Goal: Task Accomplishment & Management: Manage account settings

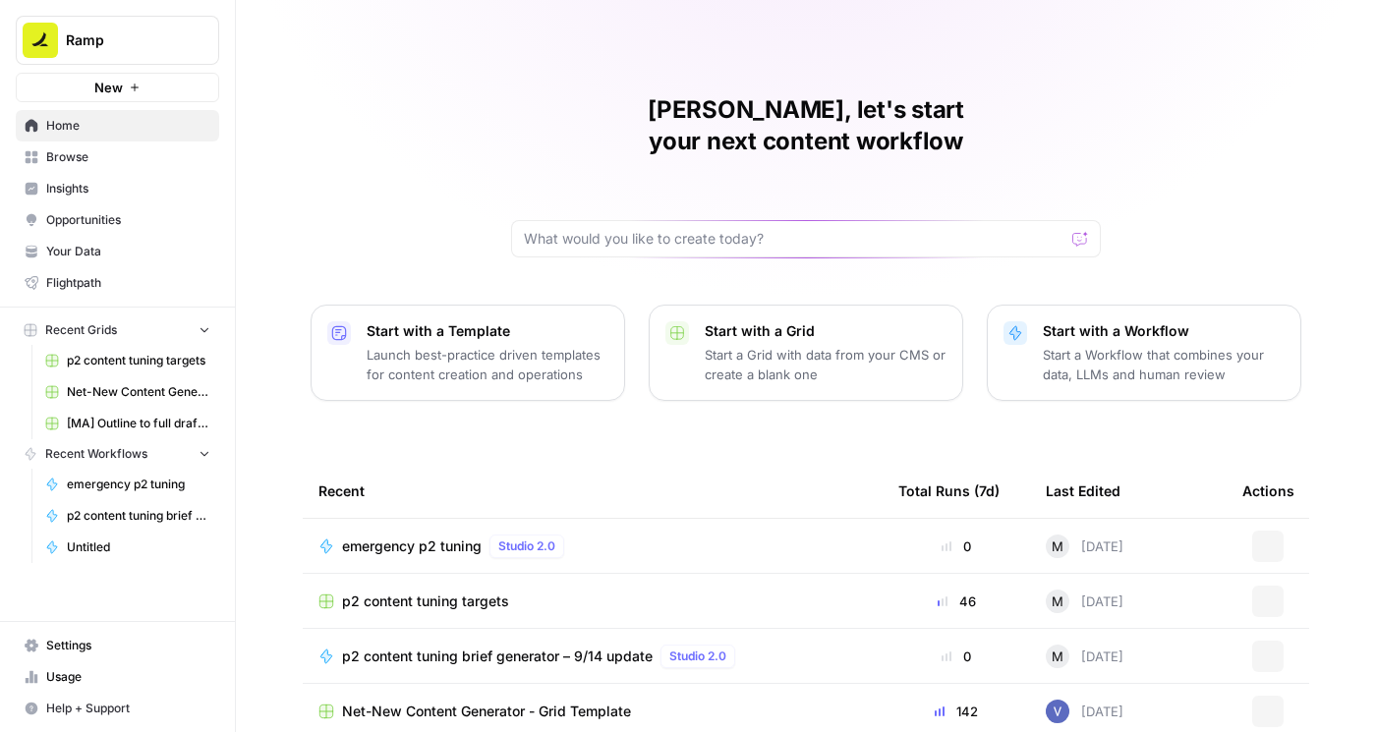
click at [198, 38] on icon "Workspace: Ramp" at bounding box center [203, 40] width 20 height 20
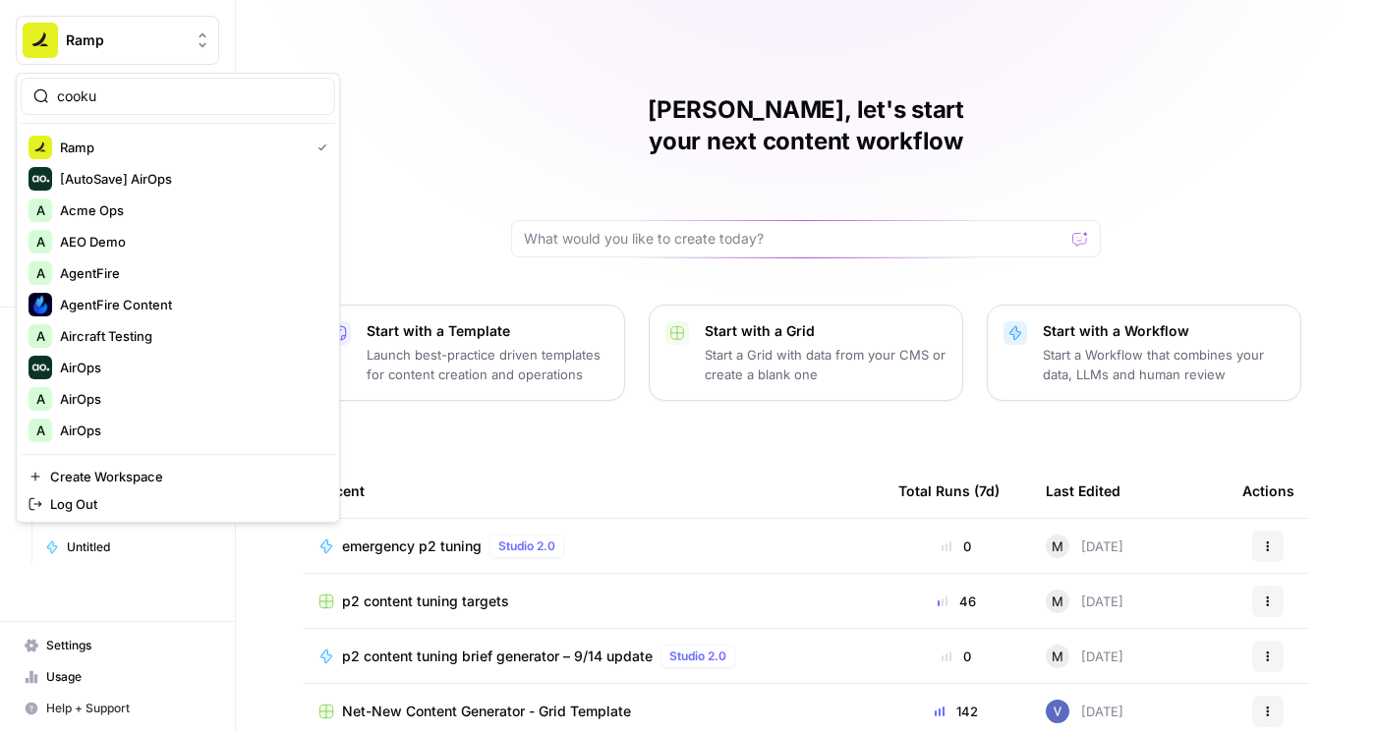
type input "cooku"
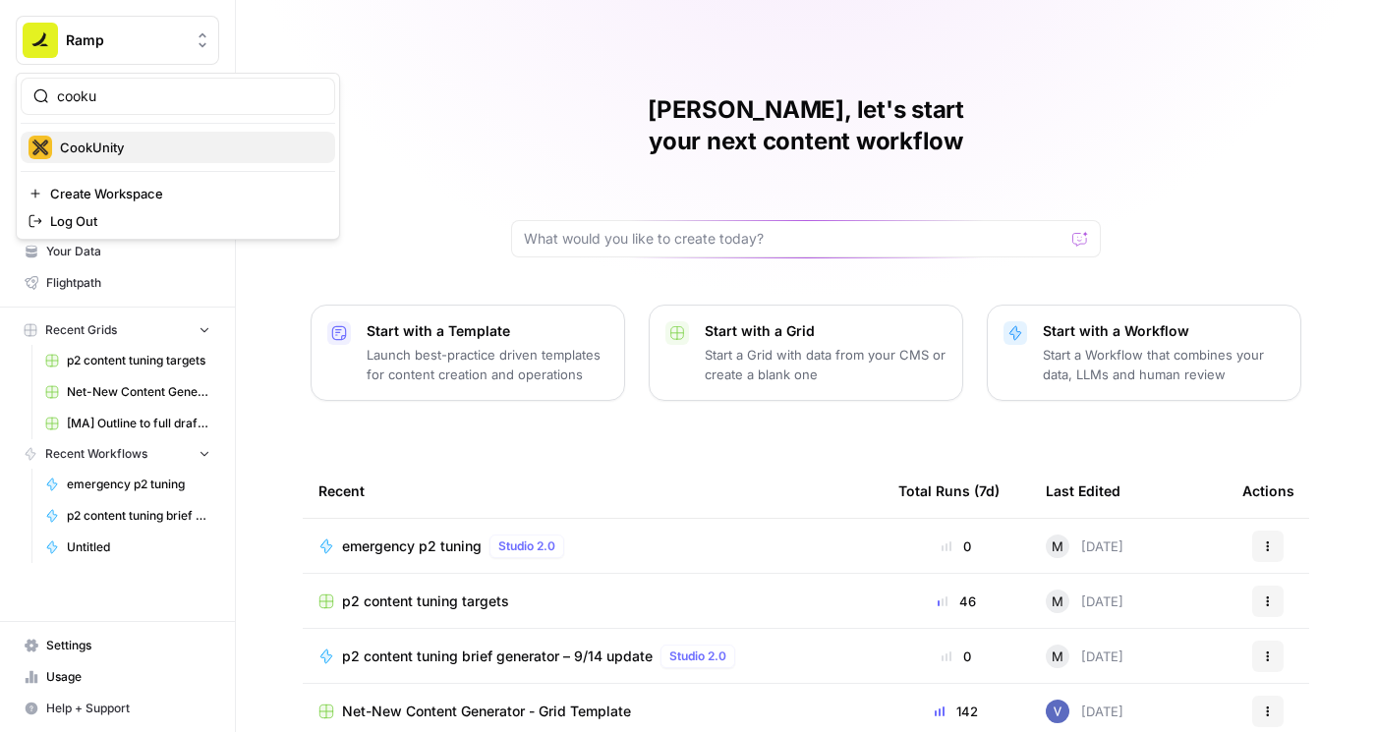
click at [174, 152] on span "CookUnity" at bounding box center [190, 148] width 260 height 20
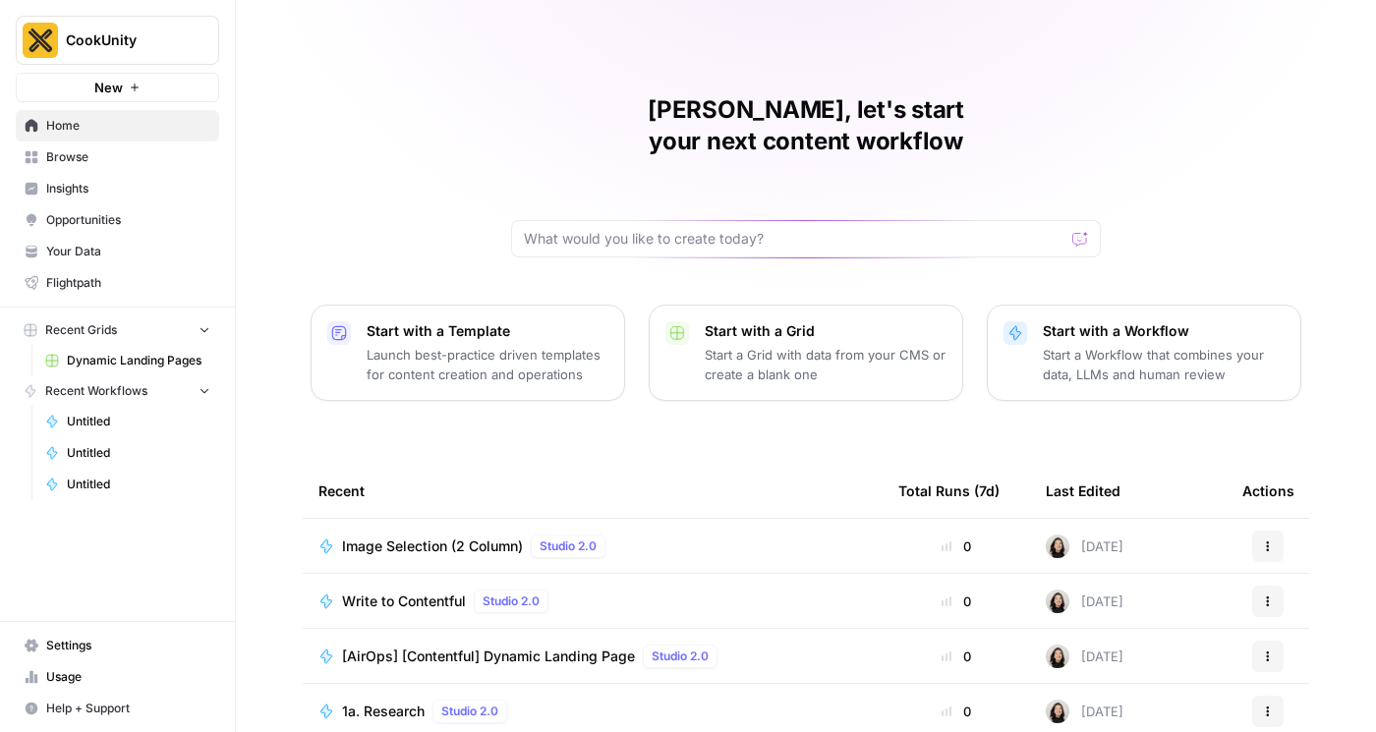
click at [36, 644] on icon at bounding box center [32, 645] width 14 height 13
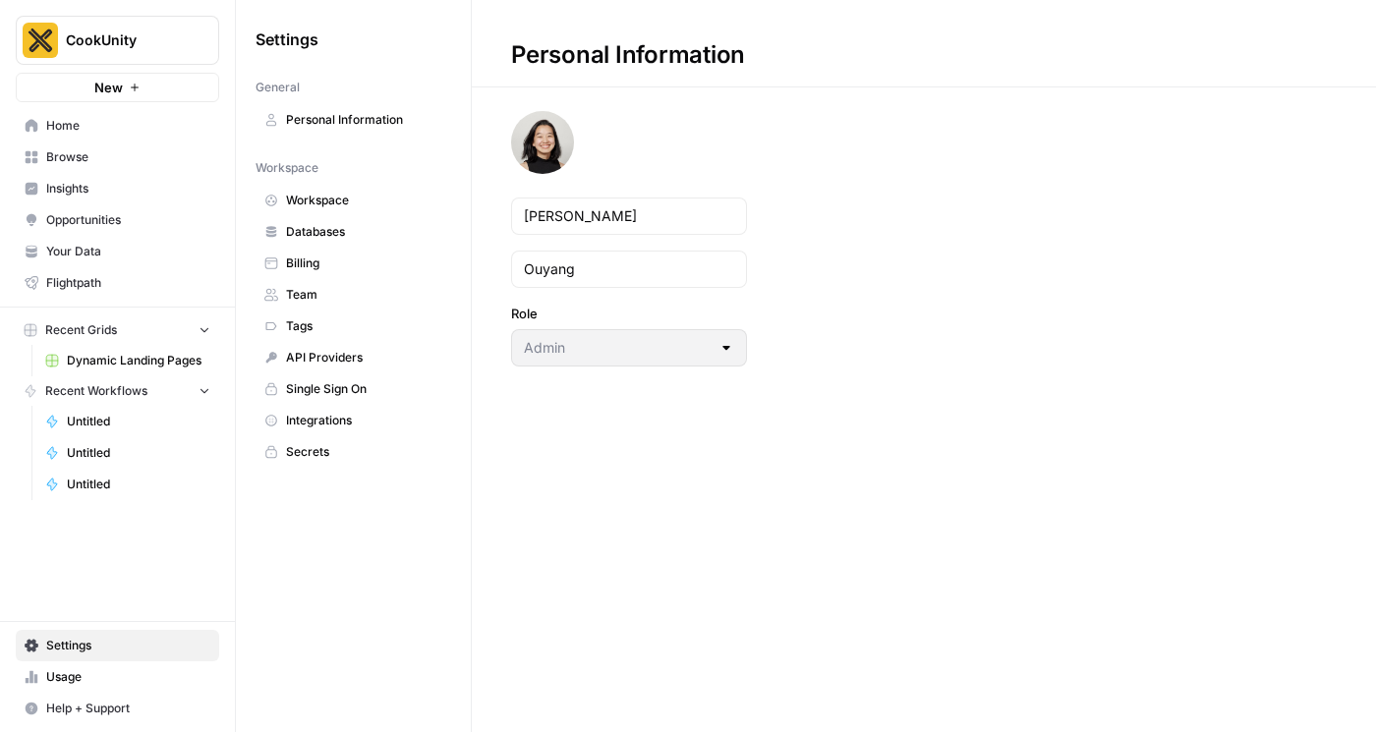
click at [310, 284] on link "Team" at bounding box center [354, 294] width 196 height 31
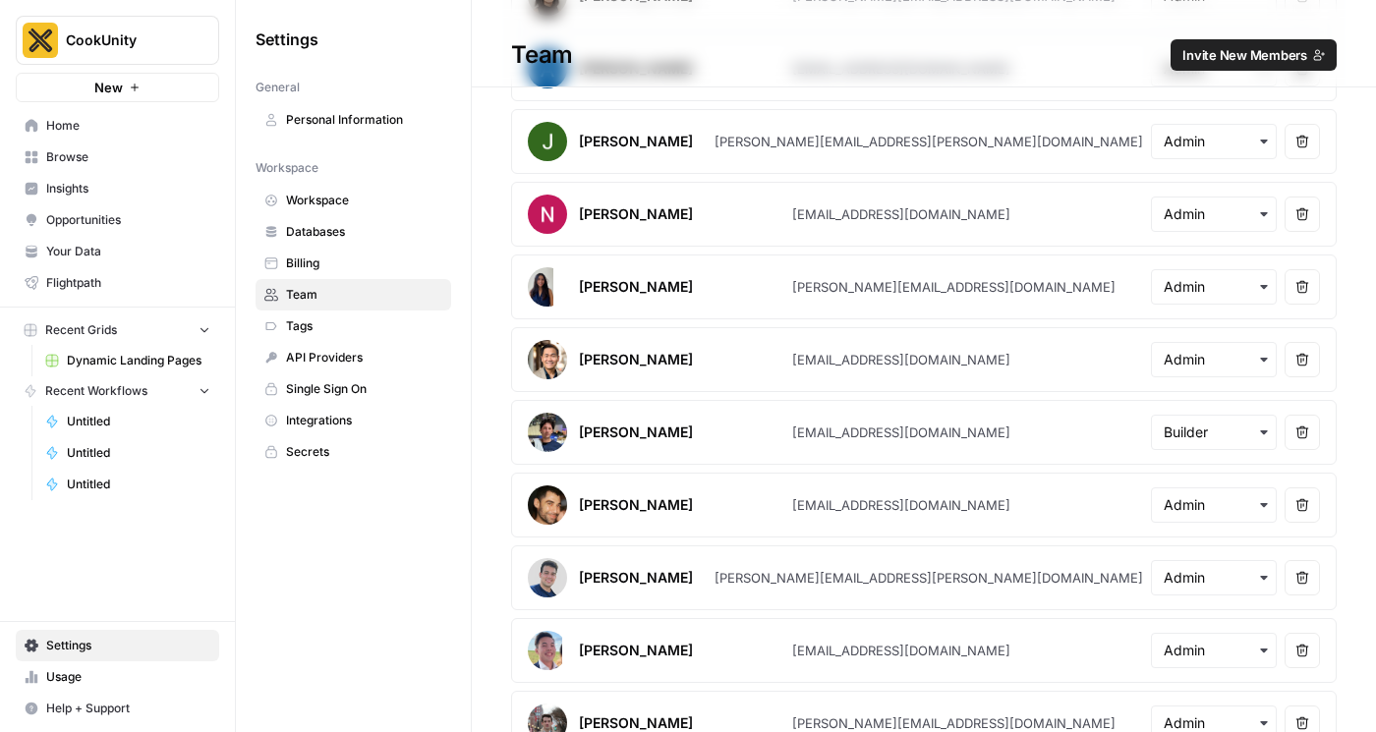
scroll to position [761, 0]
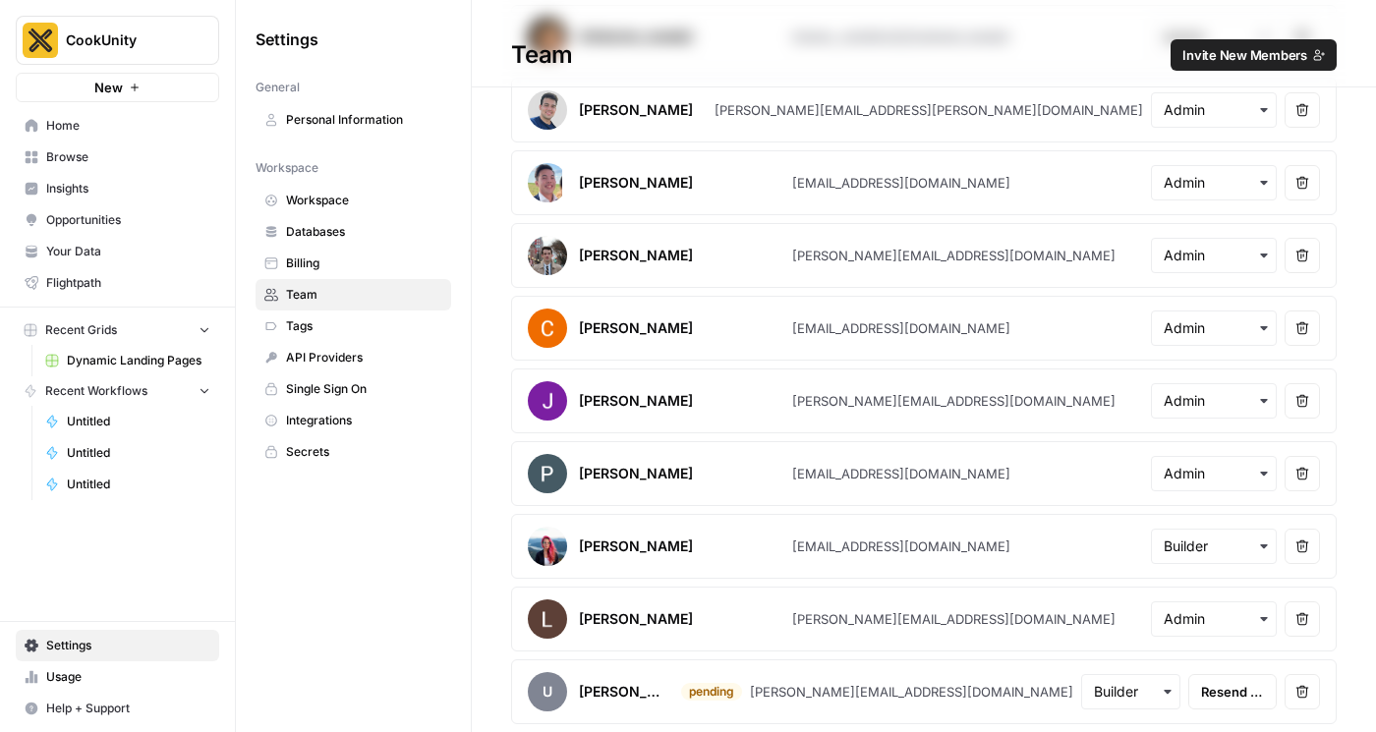
click at [210, 43] on icon "Workspace: CookUnity" at bounding box center [203, 40] width 20 height 20
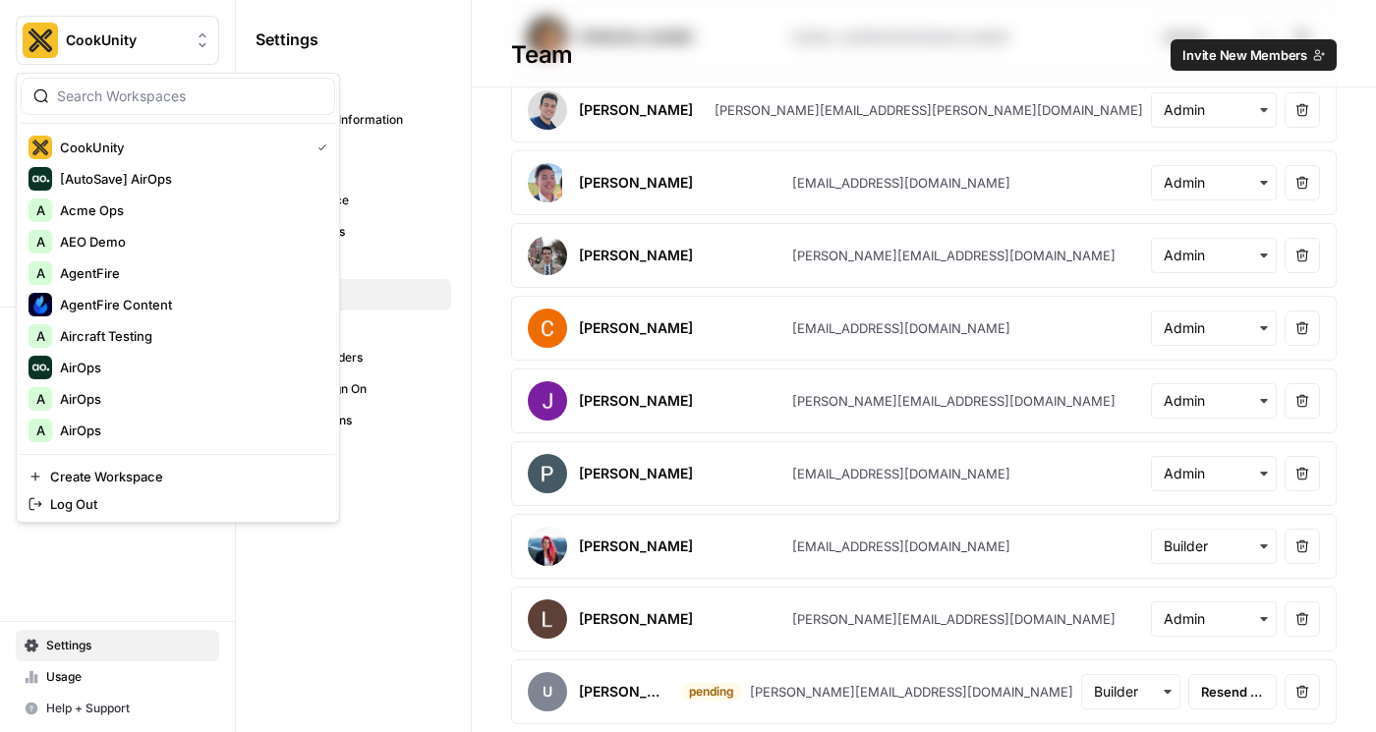
click at [163, 106] on div at bounding box center [178, 96] width 315 height 37
type input "mindr"
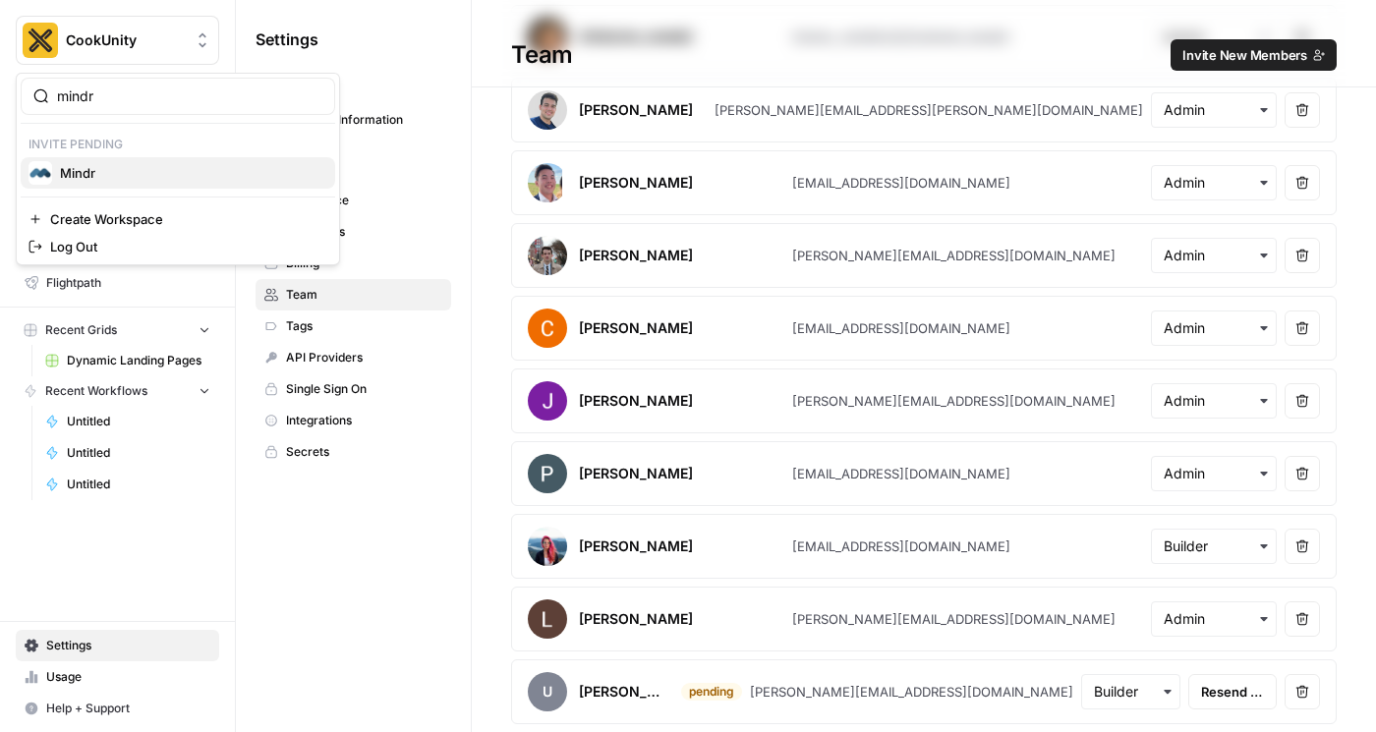
click at [142, 161] on div "Mindr" at bounding box center [178, 173] width 299 height 24
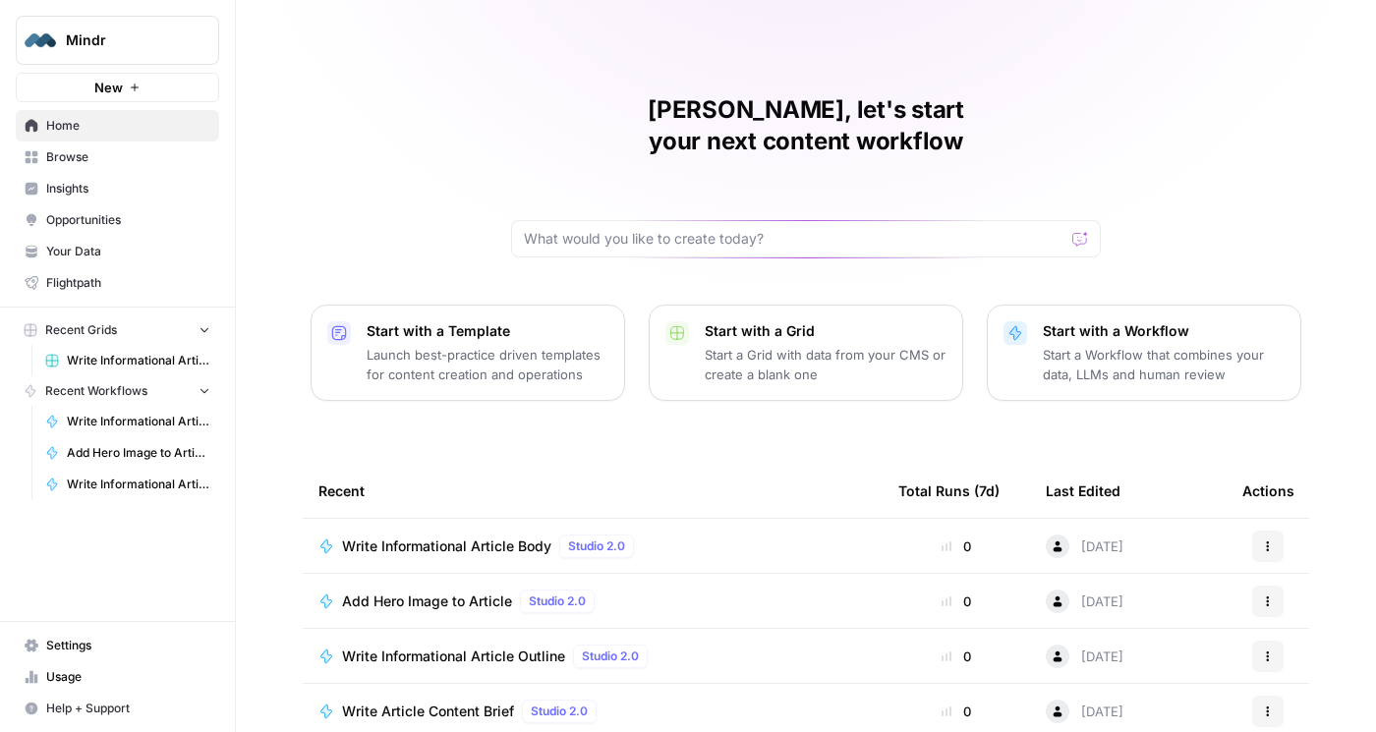
scroll to position [172, 0]
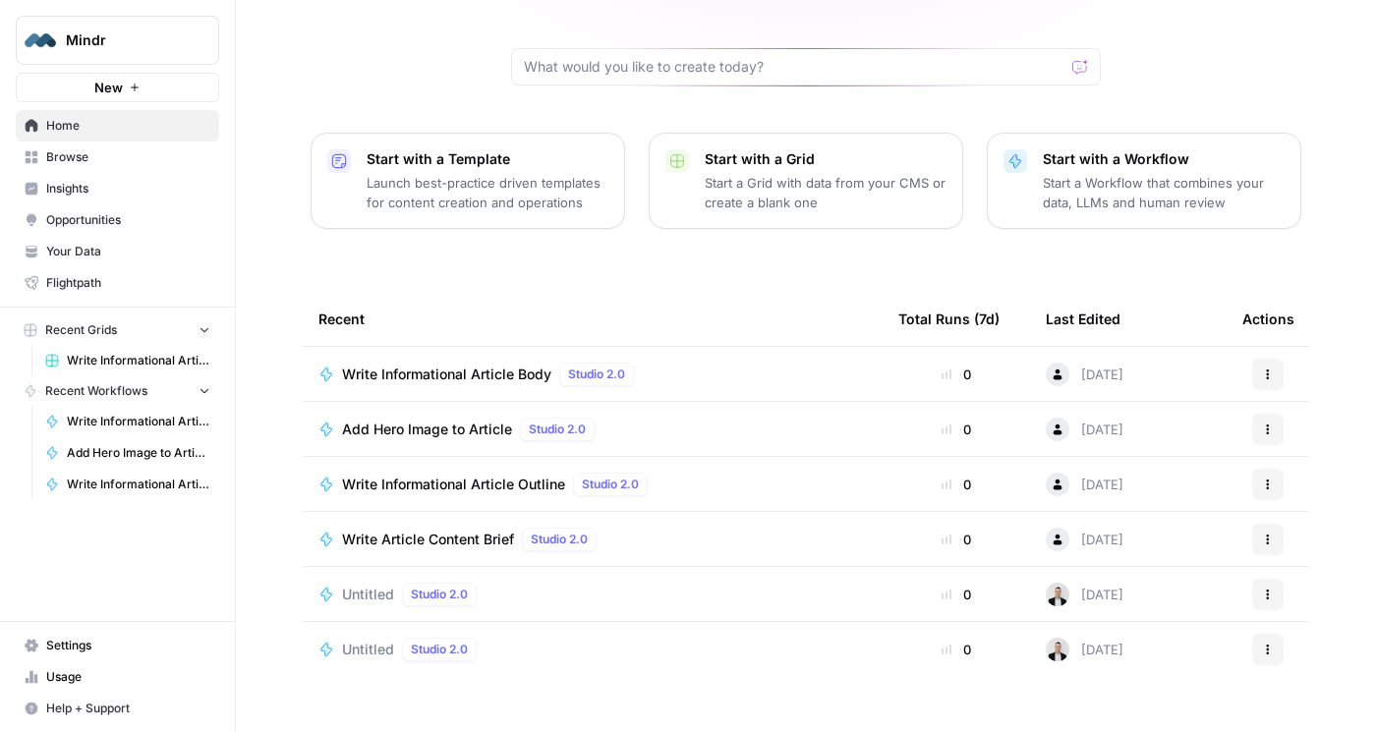
click at [86, 152] on span "Browse" at bounding box center [128, 157] width 164 height 18
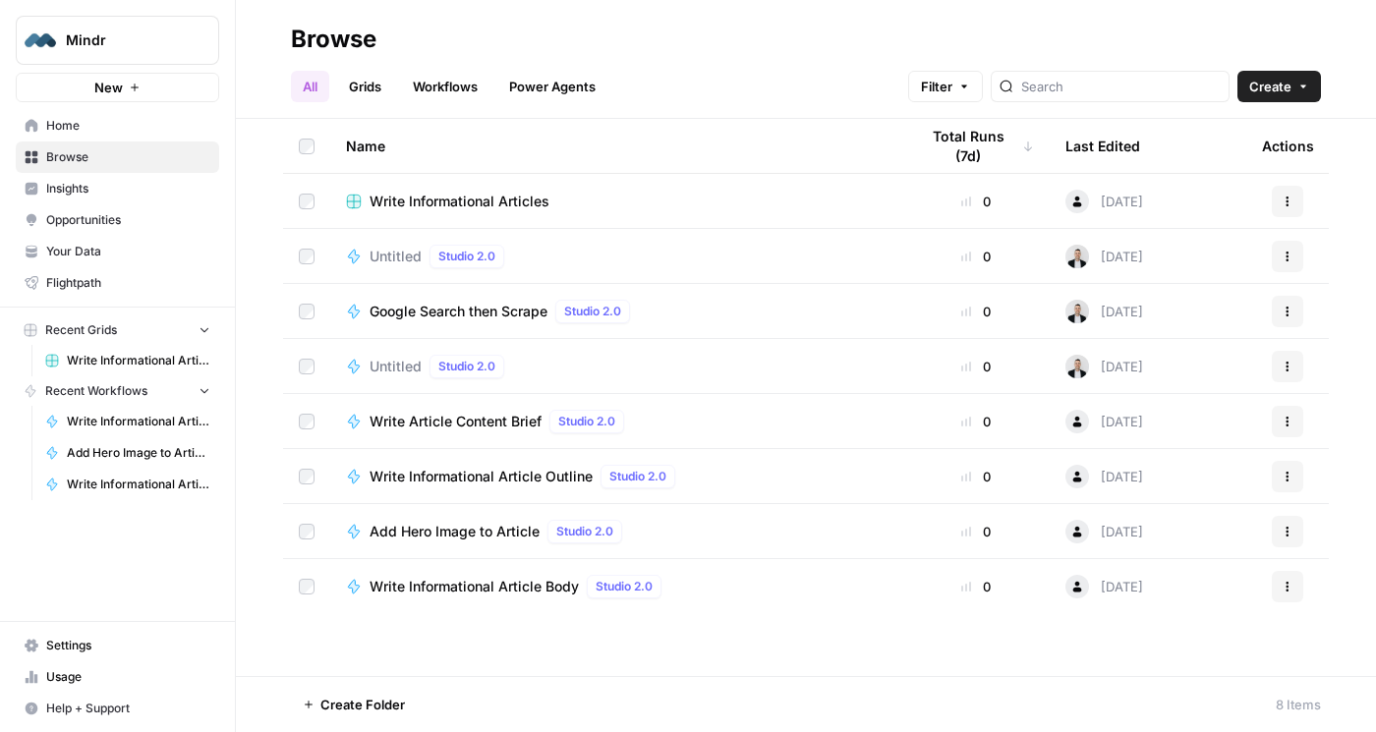
click at [441, 107] on header "Browse All Grids Workflows Power Agents Filter Create" at bounding box center [806, 59] width 1140 height 119
click at [418, 88] on link "Workflows" at bounding box center [445, 86] width 88 height 31
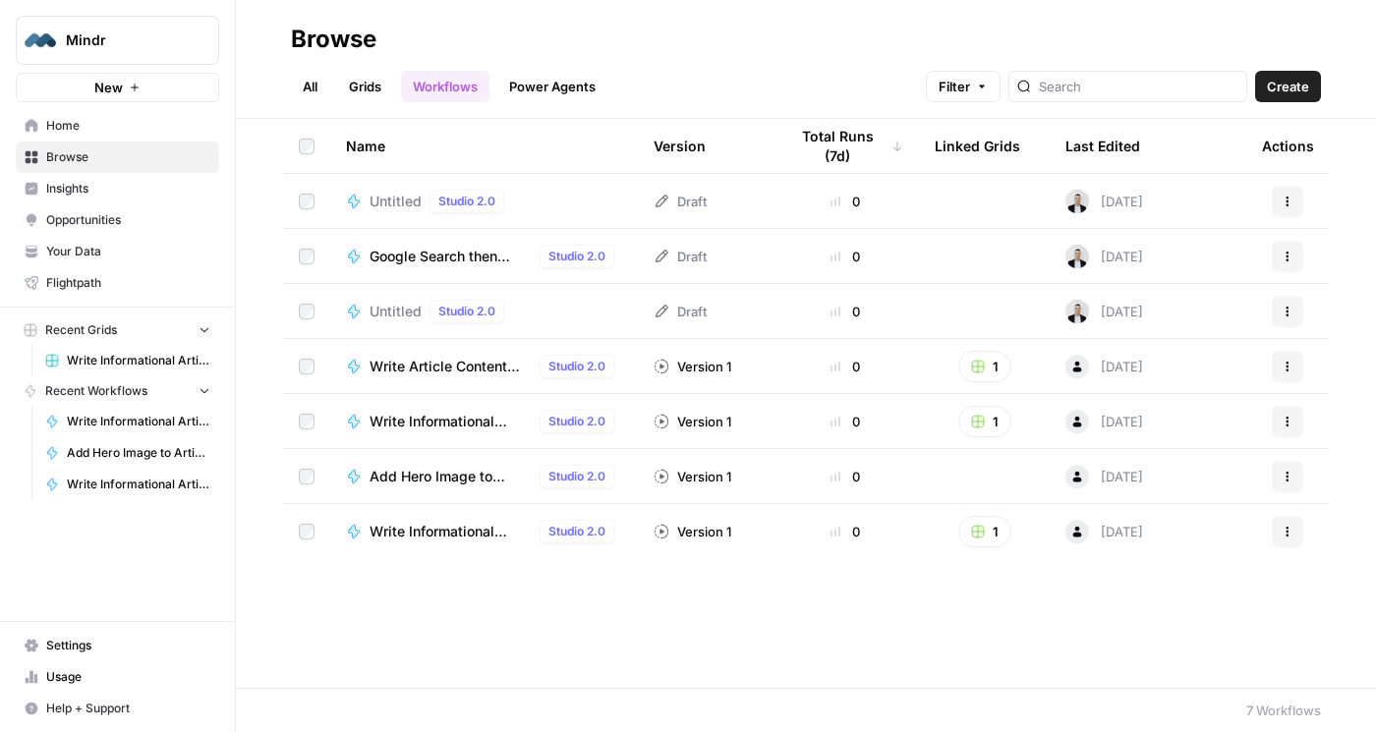
click at [368, 88] on link "Grids" at bounding box center [365, 86] width 56 height 31
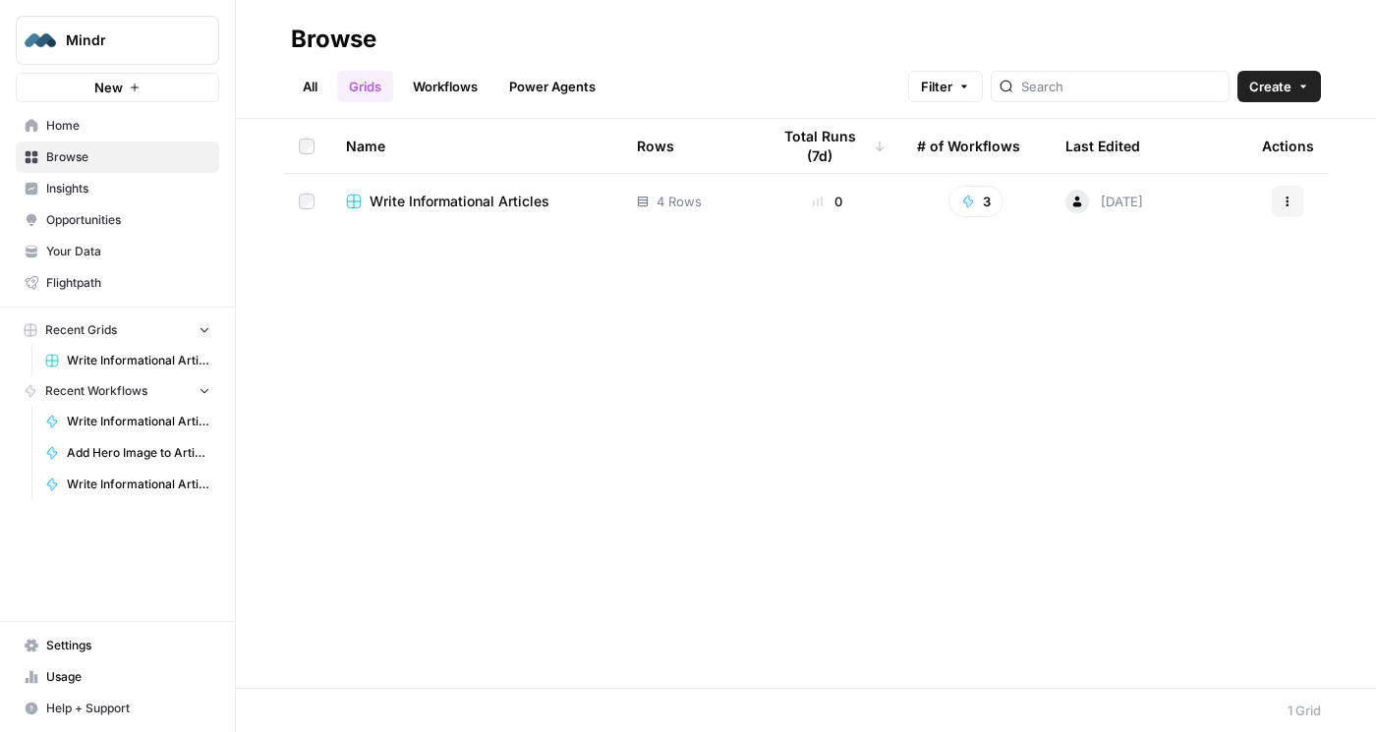
click at [320, 88] on link "All" at bounding box center [310, 86] width 38 height 31
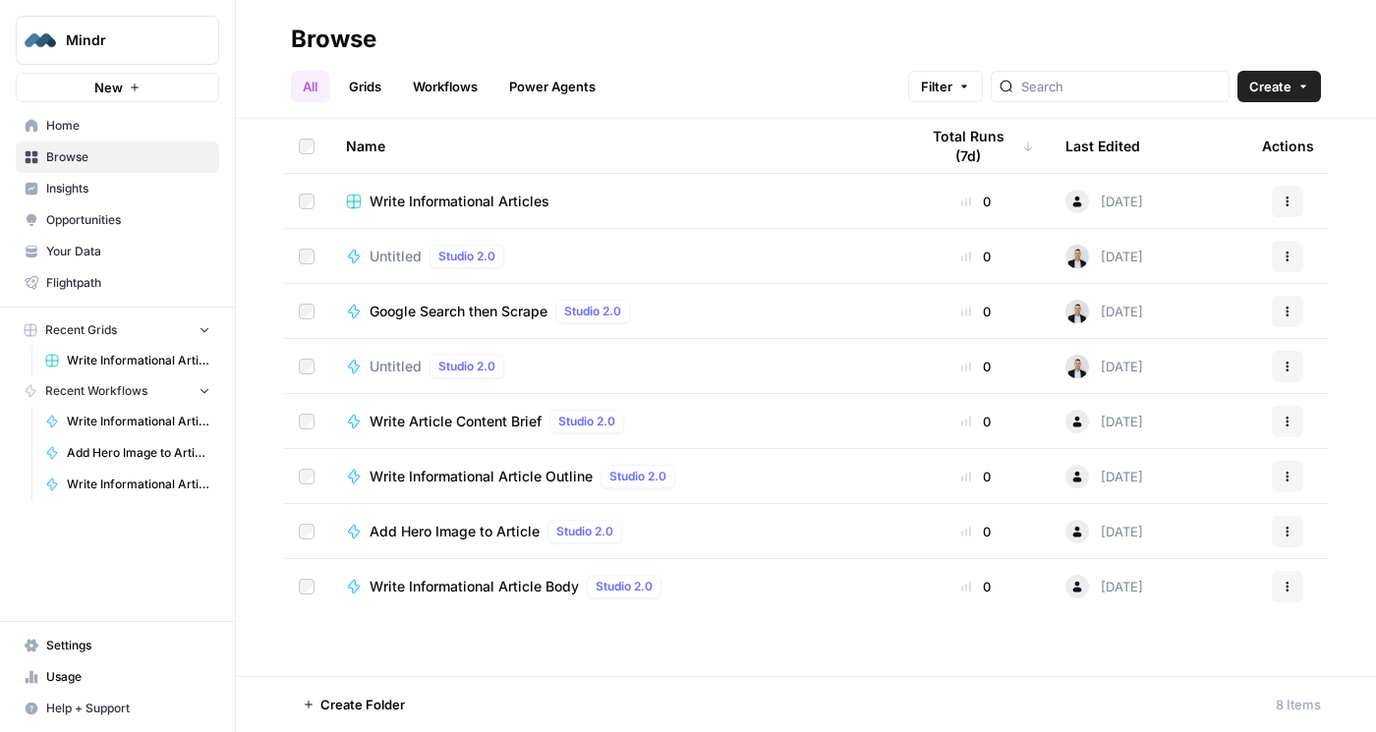
click at [46, 643] on span "Settings" at bounding box center [128, 646] width 164 height 18
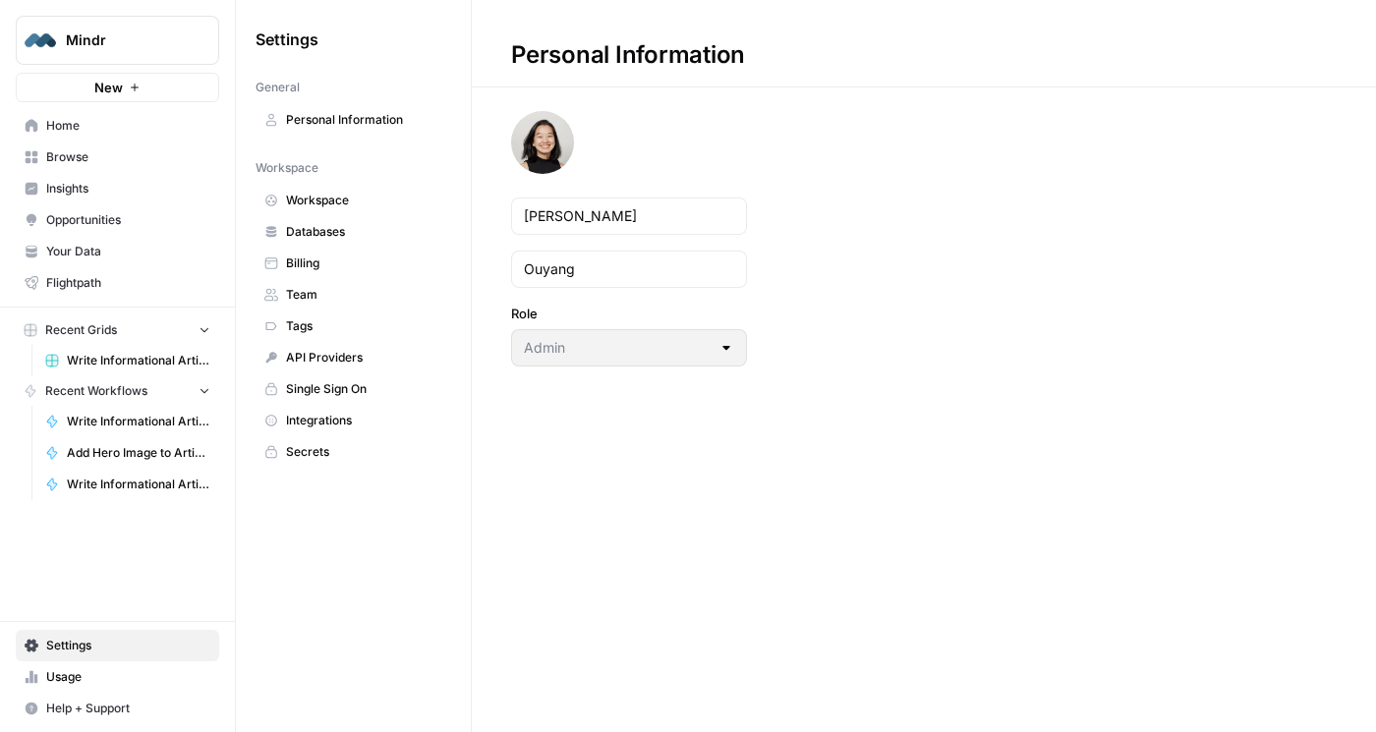
click at [321, 293] on span "Team" at bounding box center [364, 295] width 156 height 18
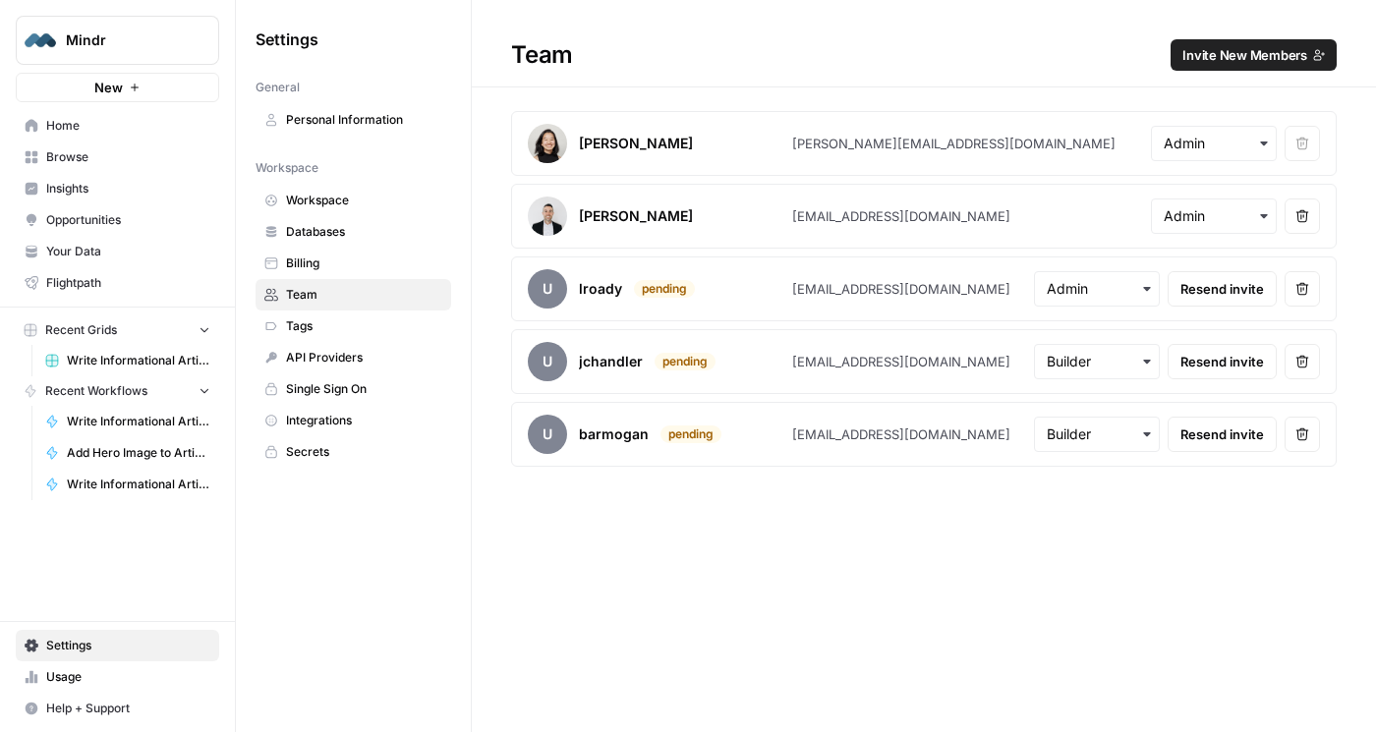
click at [71, 161] on span "Browse" at bounding box center [128, 157] width 164 height 18
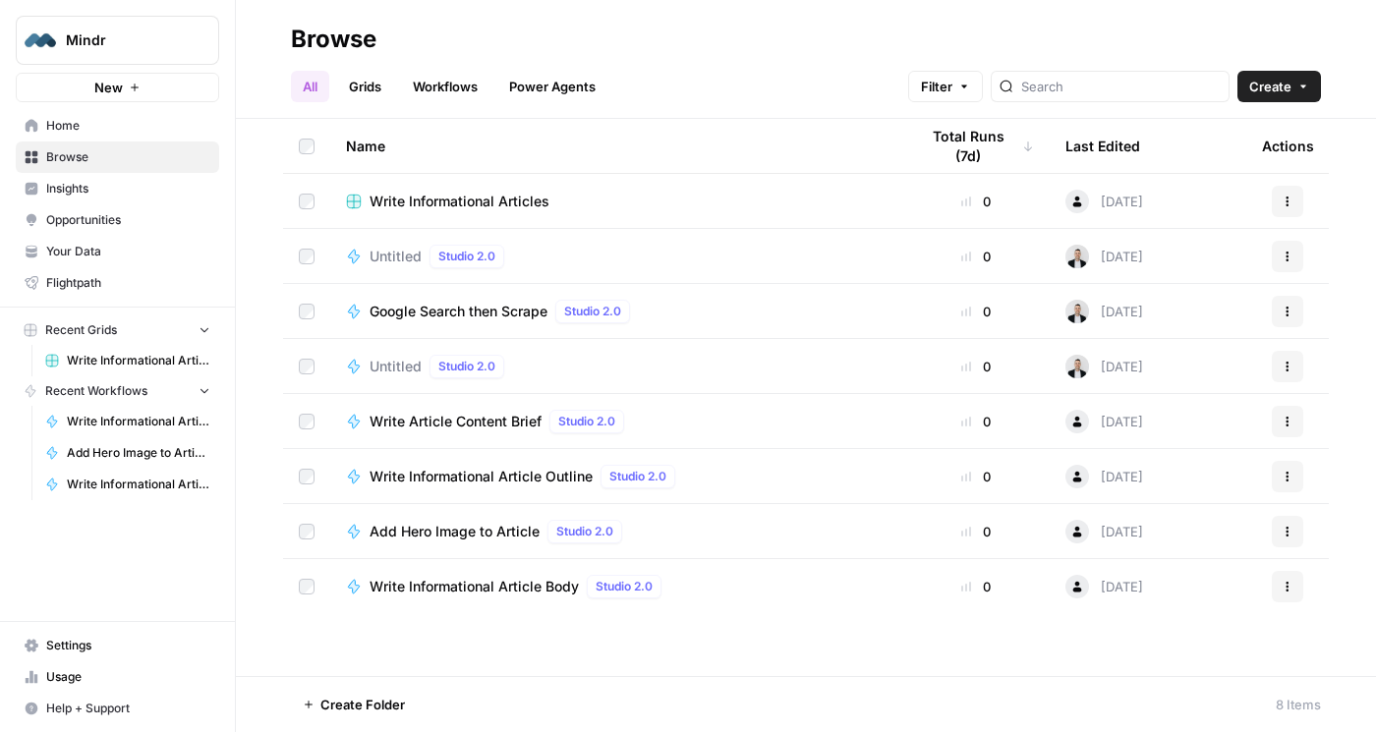
click at [70, 640] on span "Settings" at bounding box center [128, 646] width 164 height 18
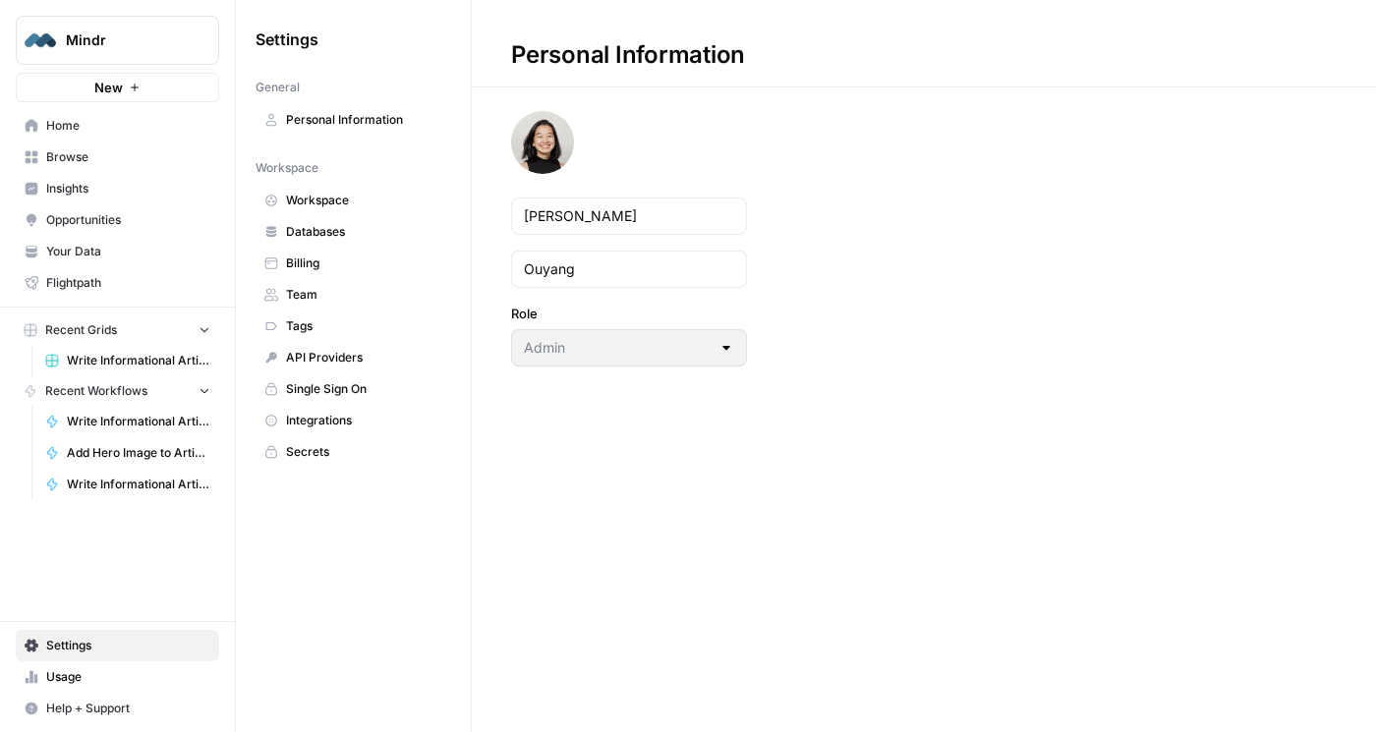
click at [339, 303] on span "Team" at bounding box center [364, 295] width 156 height 18
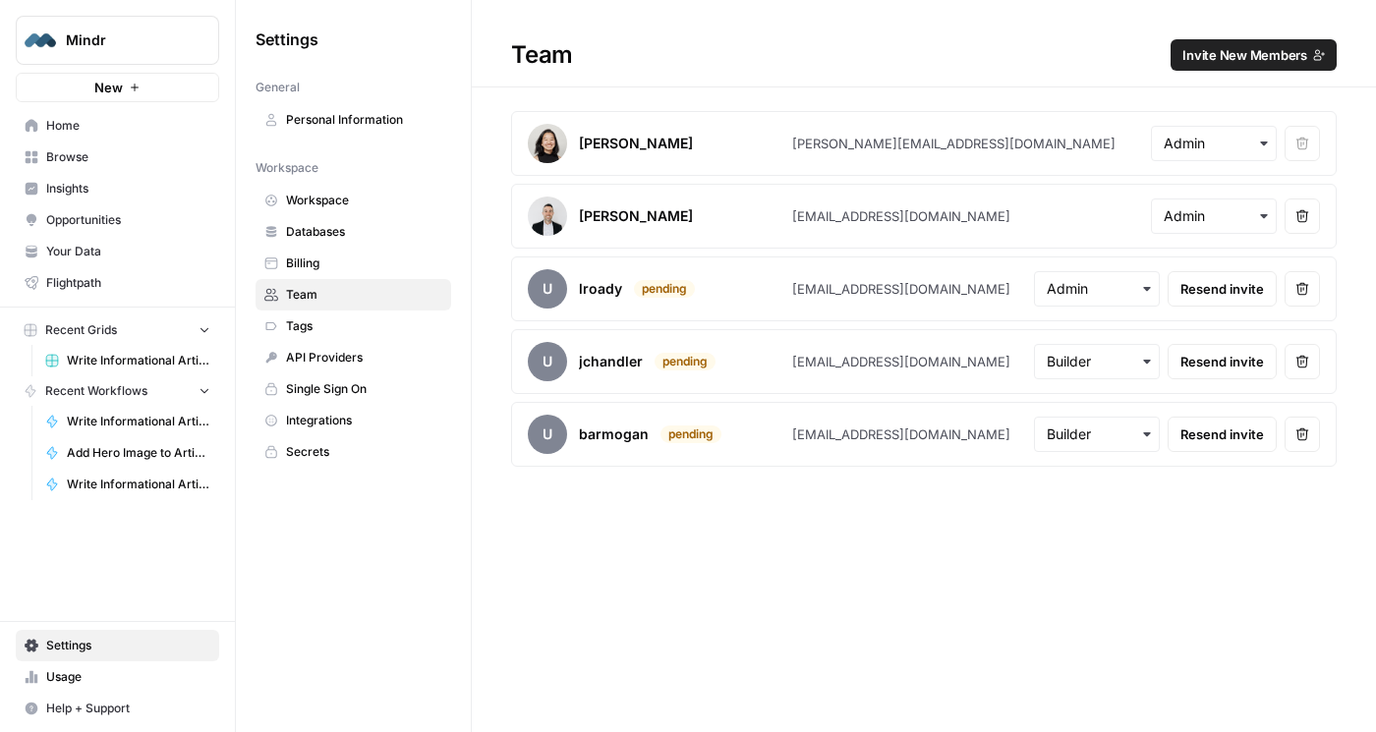
click at [1312, 214] on button "Remove user" at bounding box center [1302, 216] width 35 height 35
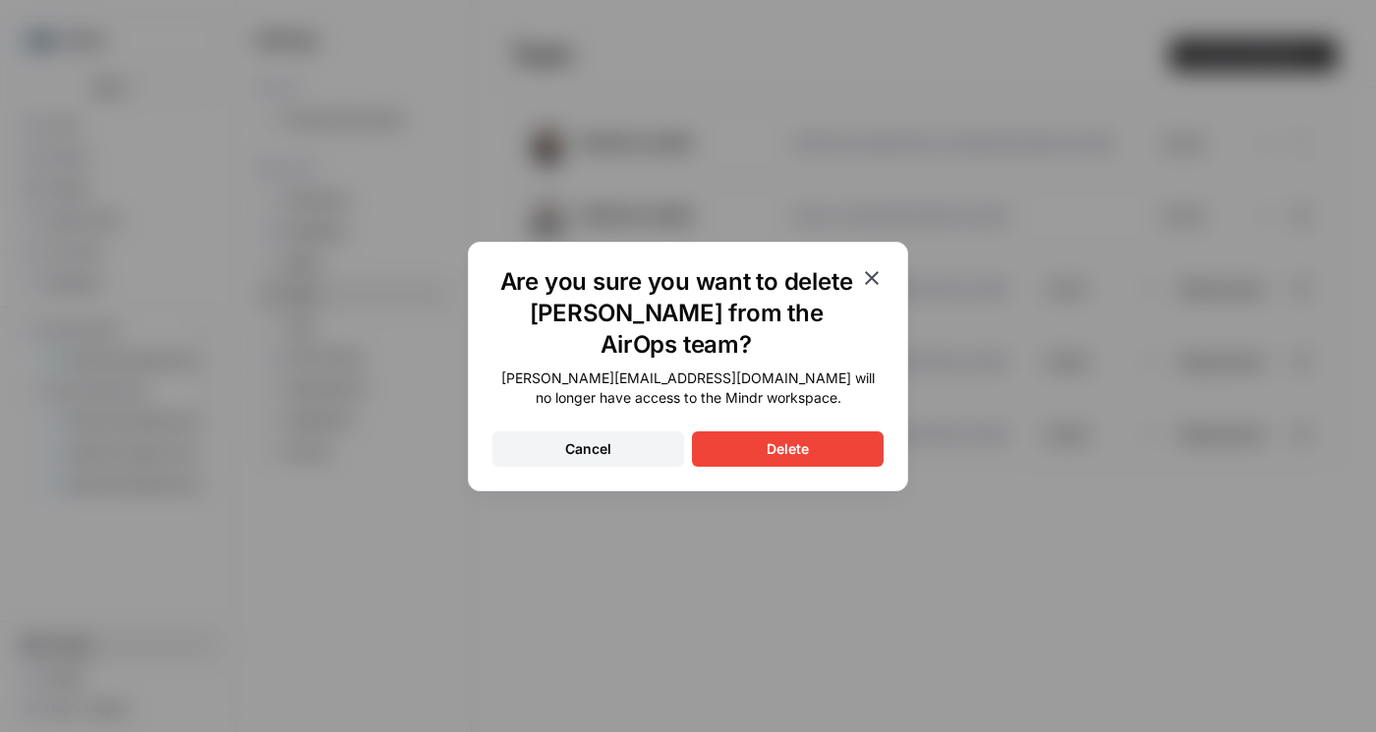
click at [778, 439] on div "Delete" at bounding box center [788, 449] width 42 height 20
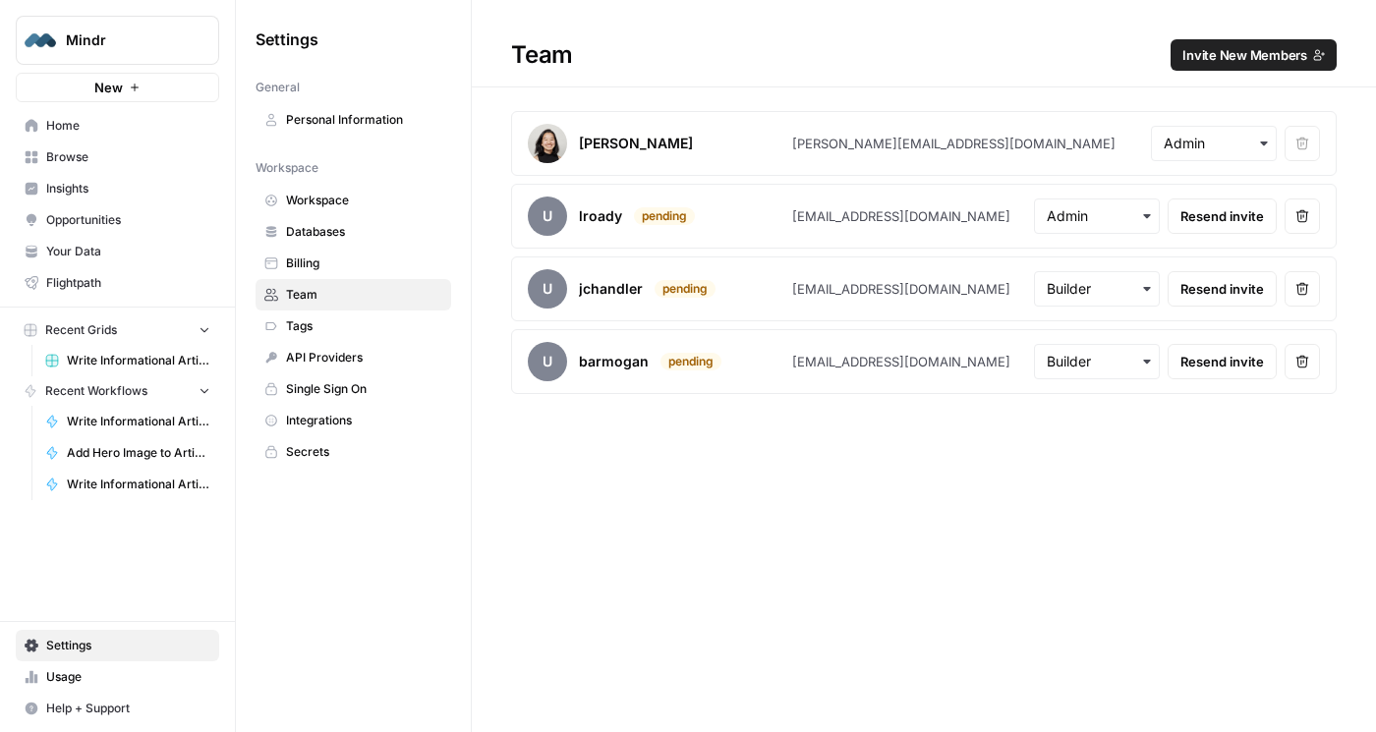
click at [198, 43] on icon "Workspace: Mindr" at bounding box center [203, 40] width 20 height 20
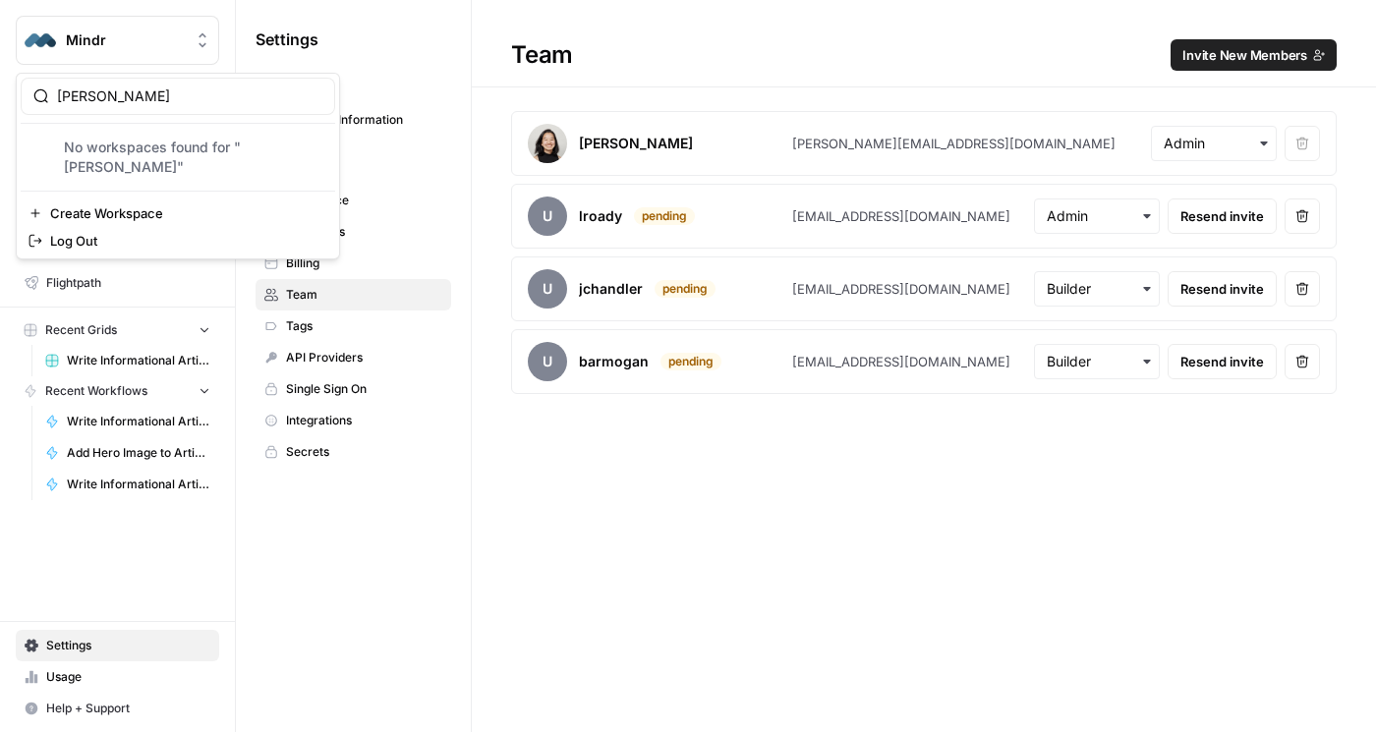
type input "teer"
